Goal: Task Accomplishment & Management: Manage account settings

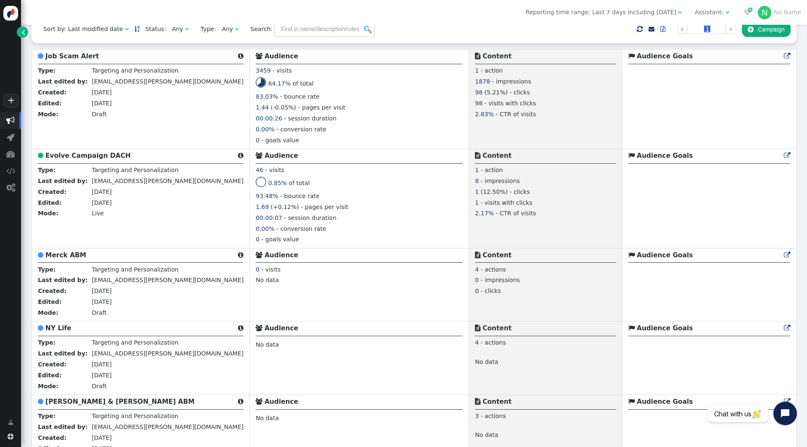
scroll to position [210, 0]
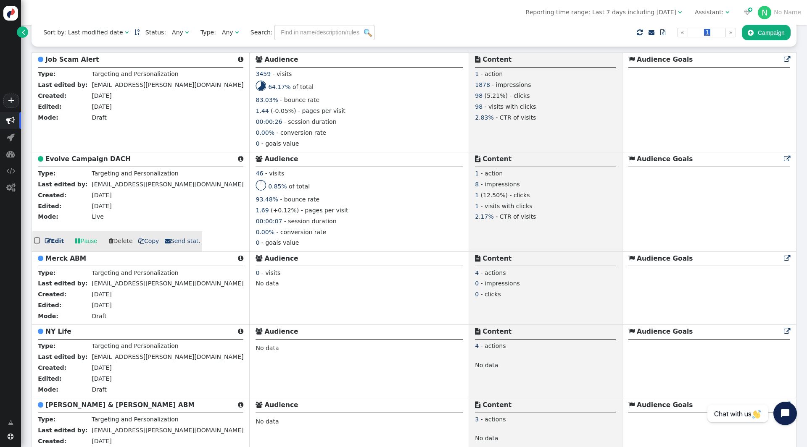
click at [83, 163] on b "Evolve Campaign DACH" at bounding box center [87, 159] width 85 height 8
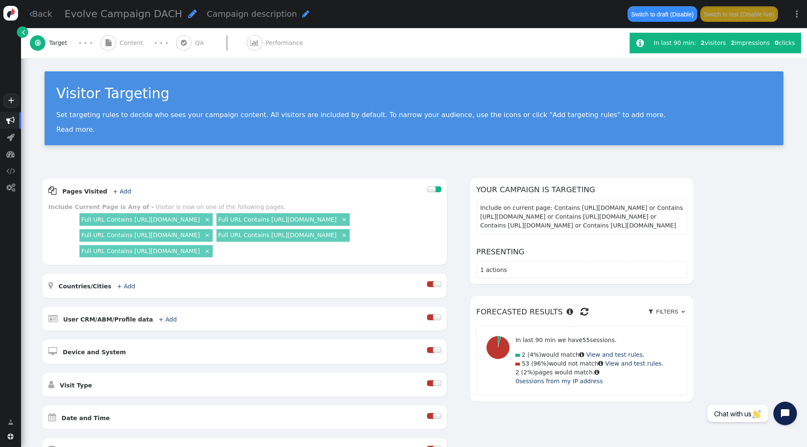
click at [22, 32] on span "" at bounding box center [23, 32] width 3 height 9
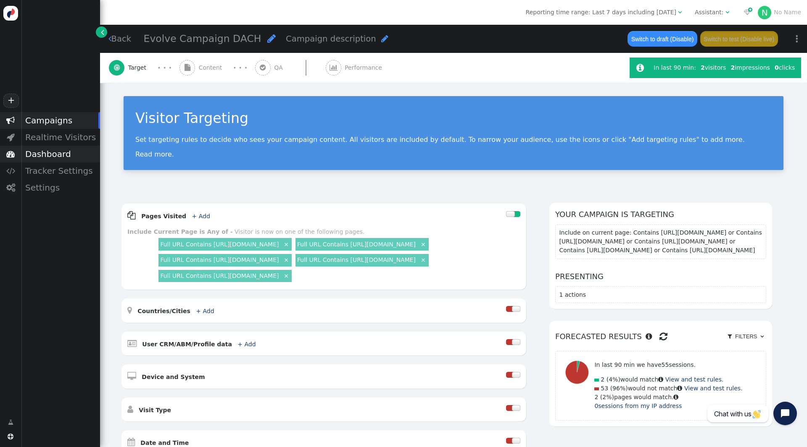
click at [70, 156] on div "Dashboard" at bounding box center [60, 154] width 79 height 17
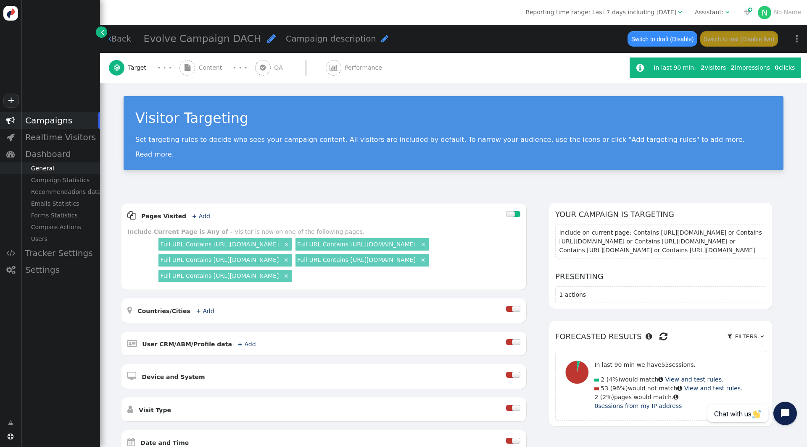
click at [71, 167] on div "General" at bounding box center [60, 169] width 79 height 12
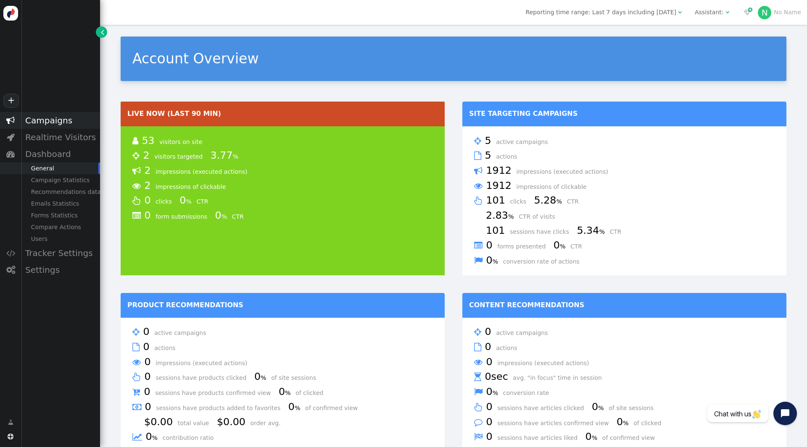
click at [48, 120] on div "Campaigns" at bounding box center [60, 120] width 79 height 17
